Goal: Information Seeking & Learning: Learn about a topic

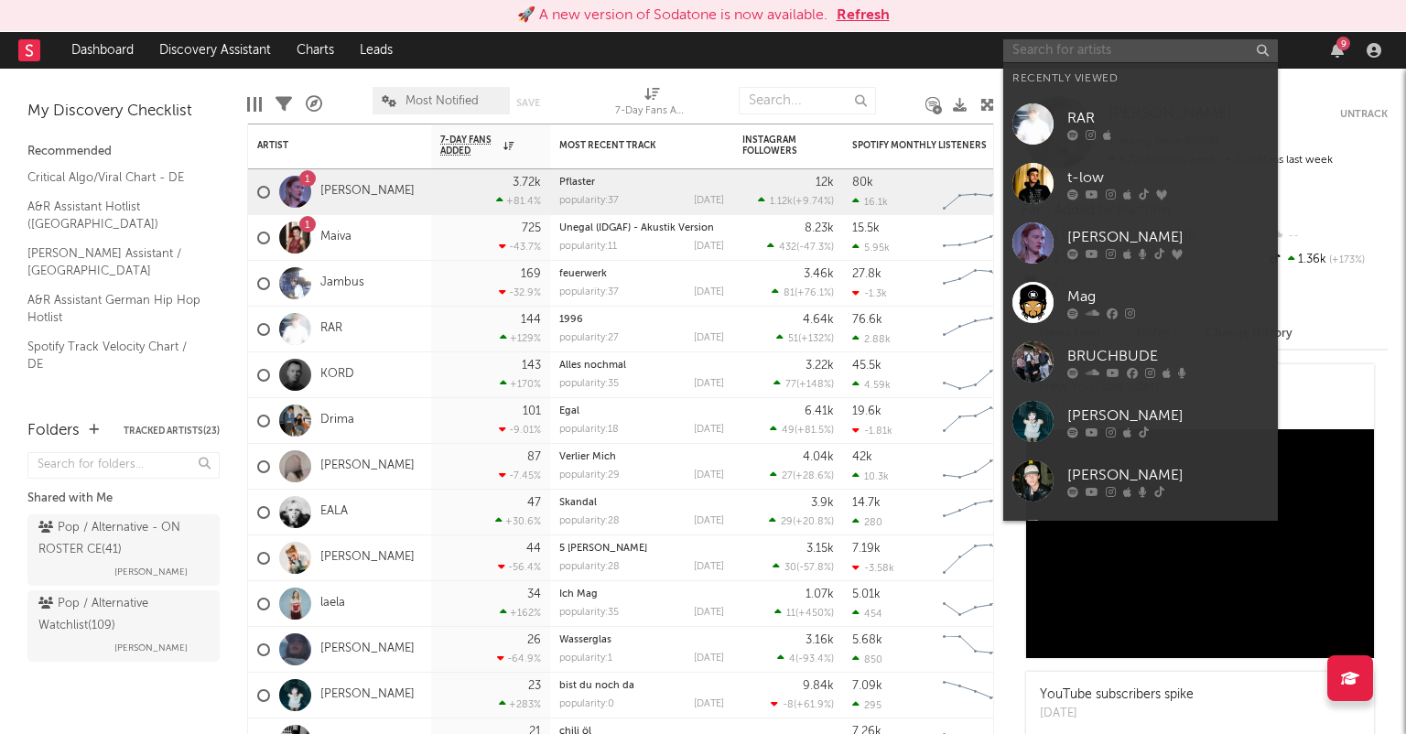
click at [1040, 51] on input "text" at bounding box center [1140, 50] width 275 height 23
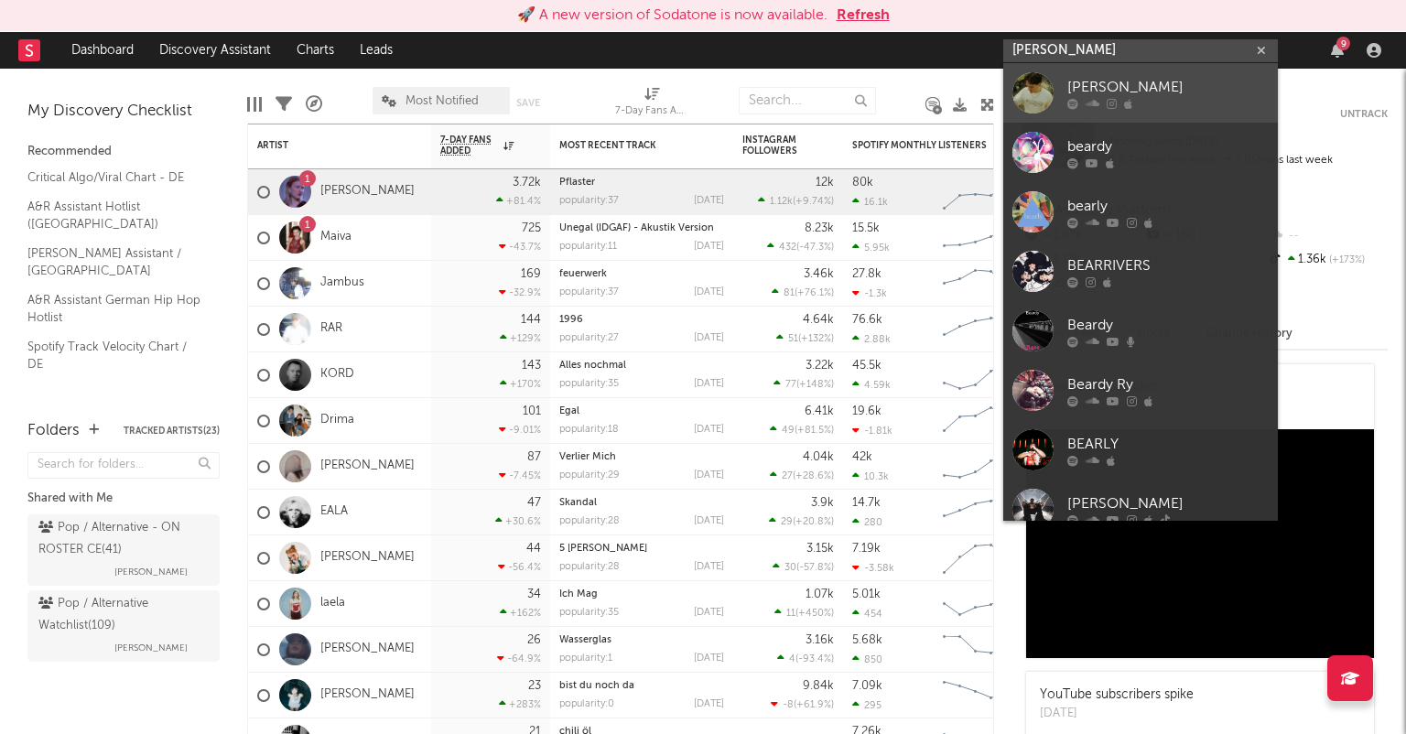
type input "[PERSON_NAME]"
click at [1166, 92] on div "[PERSON_NAME]" at bounding box center [1168, 87] width 201 height 22
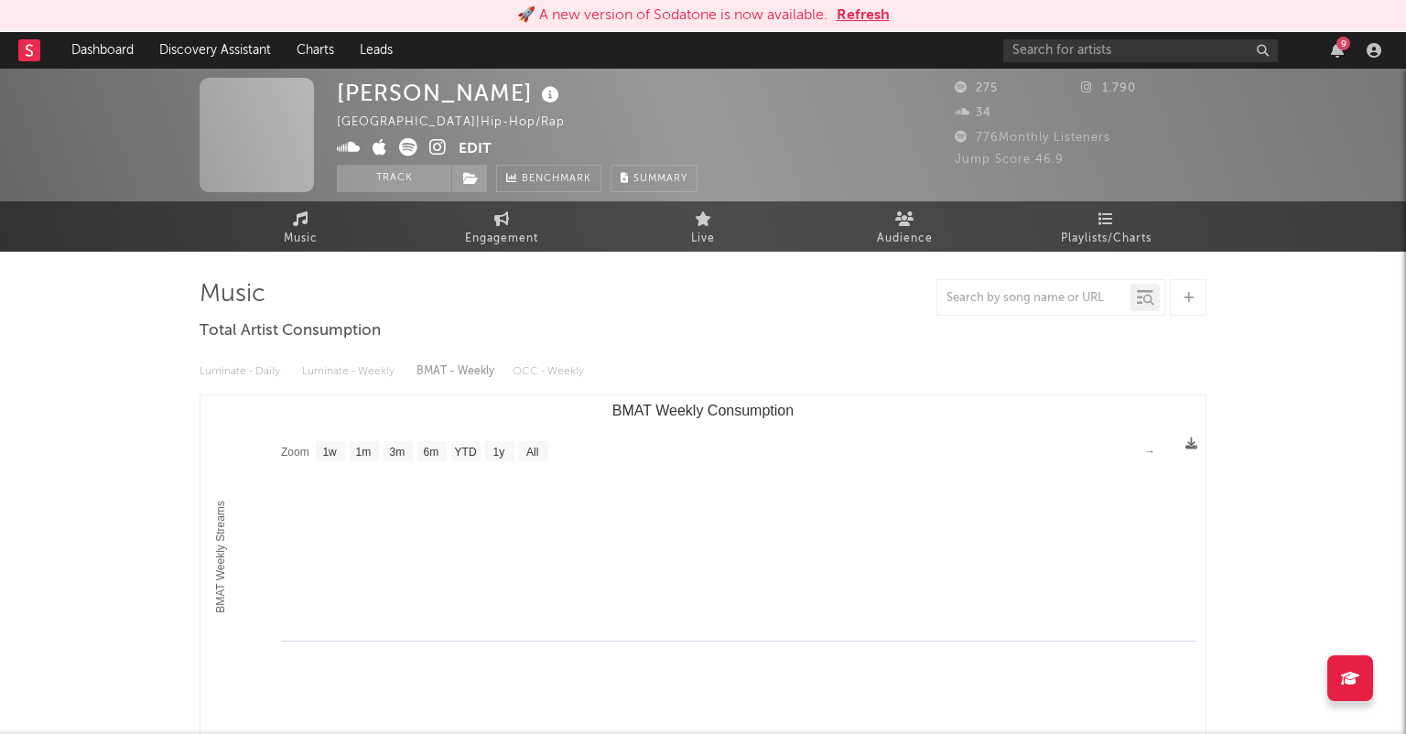
select select "1w"
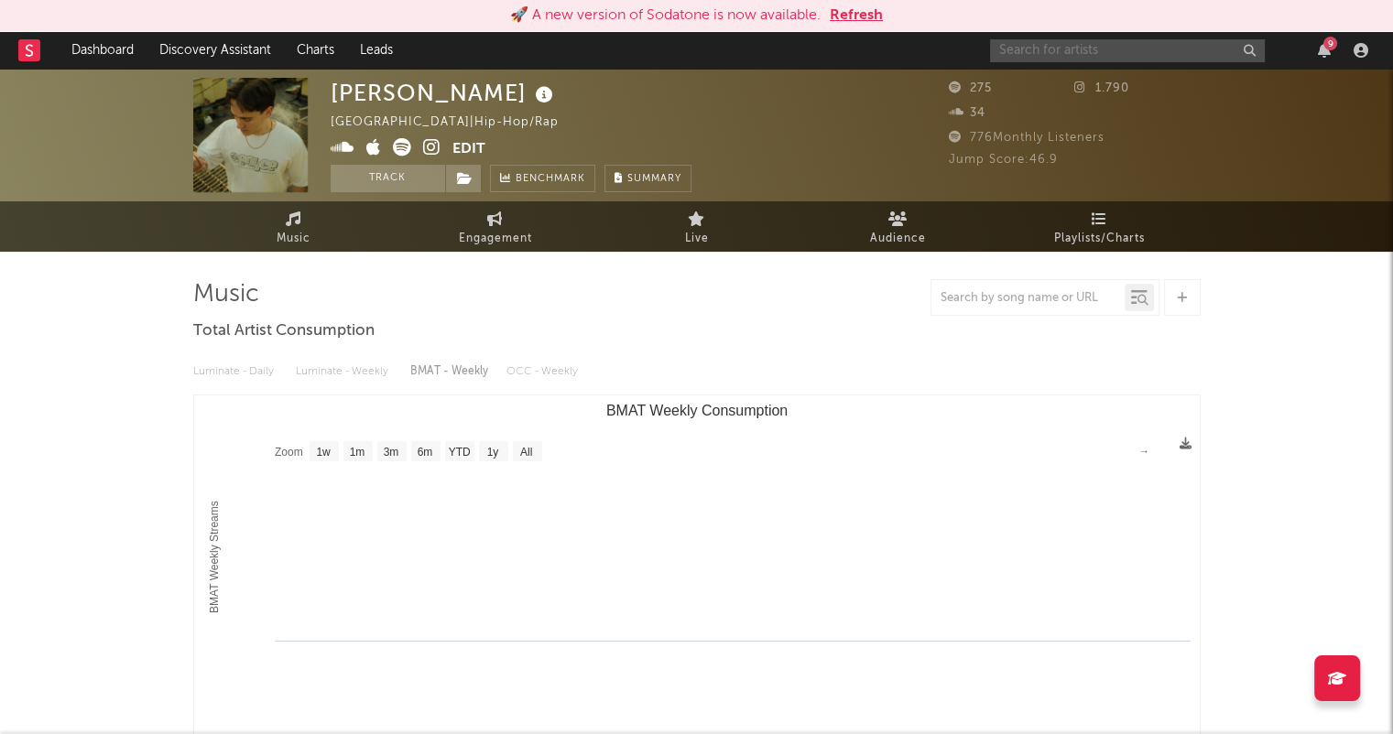
click at [1112, 50] on input "text" at bounding box center [1127, 50] width 275 height 23
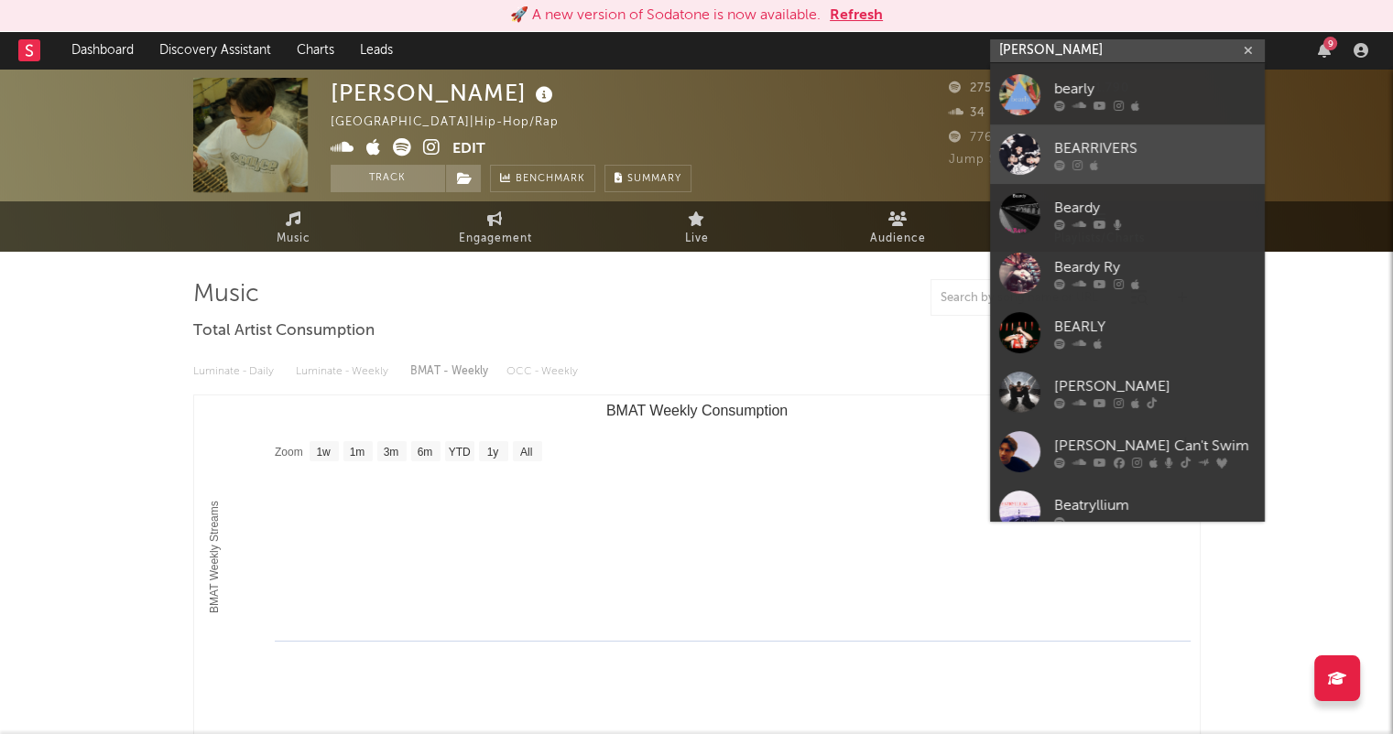
scroll to position [137, 0]
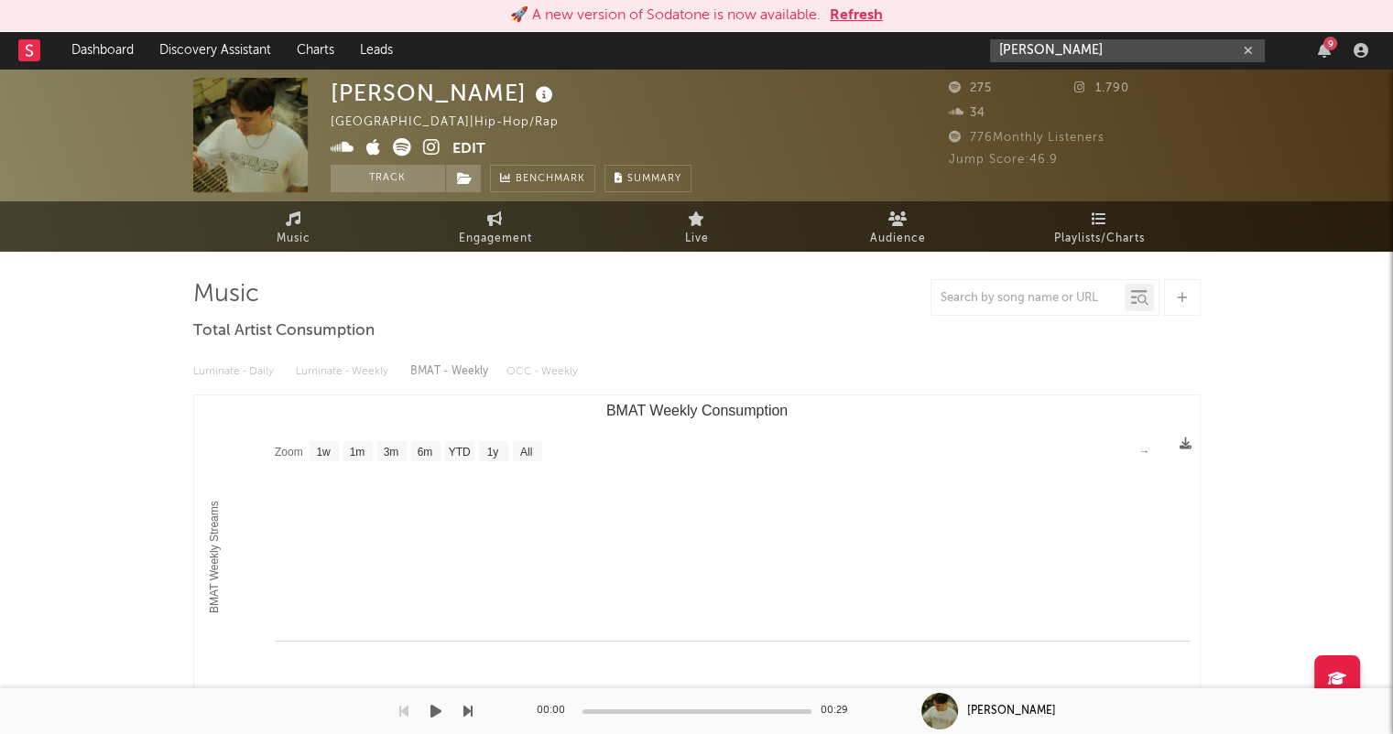
type input "[PERSON_NAME]"
